Goal: Find specific page/section: Find specific page/section

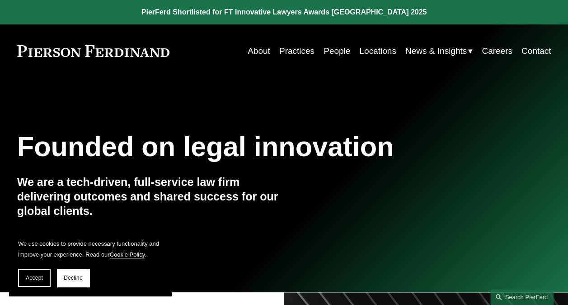
click at [338, 50] on link "People" at bounding box center [337, 50] width 27 height 17
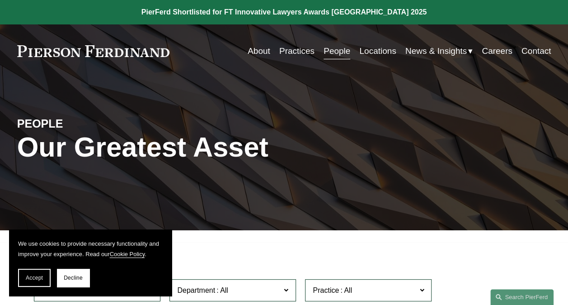
click at [329, 156] on h1 "Our Greatest Asset" at bounding box center [195, 147] width 356 height 32
